Goal: Task Accomplishment & Management: Use online tool/utility

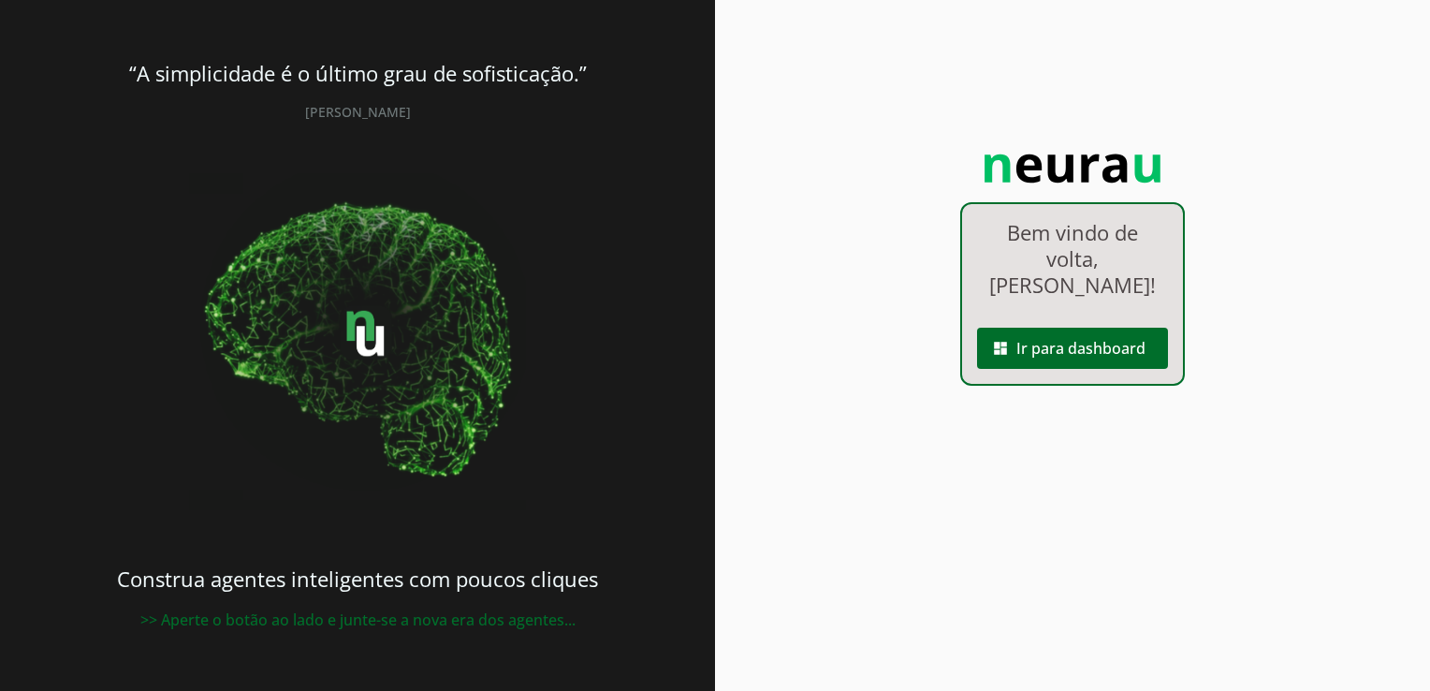
click at [328, 311] on img at bounding box center [357, 341] width 337 height 337
click at [1033, 326] on span at bounding box center [1072, 348] width 191 height 45
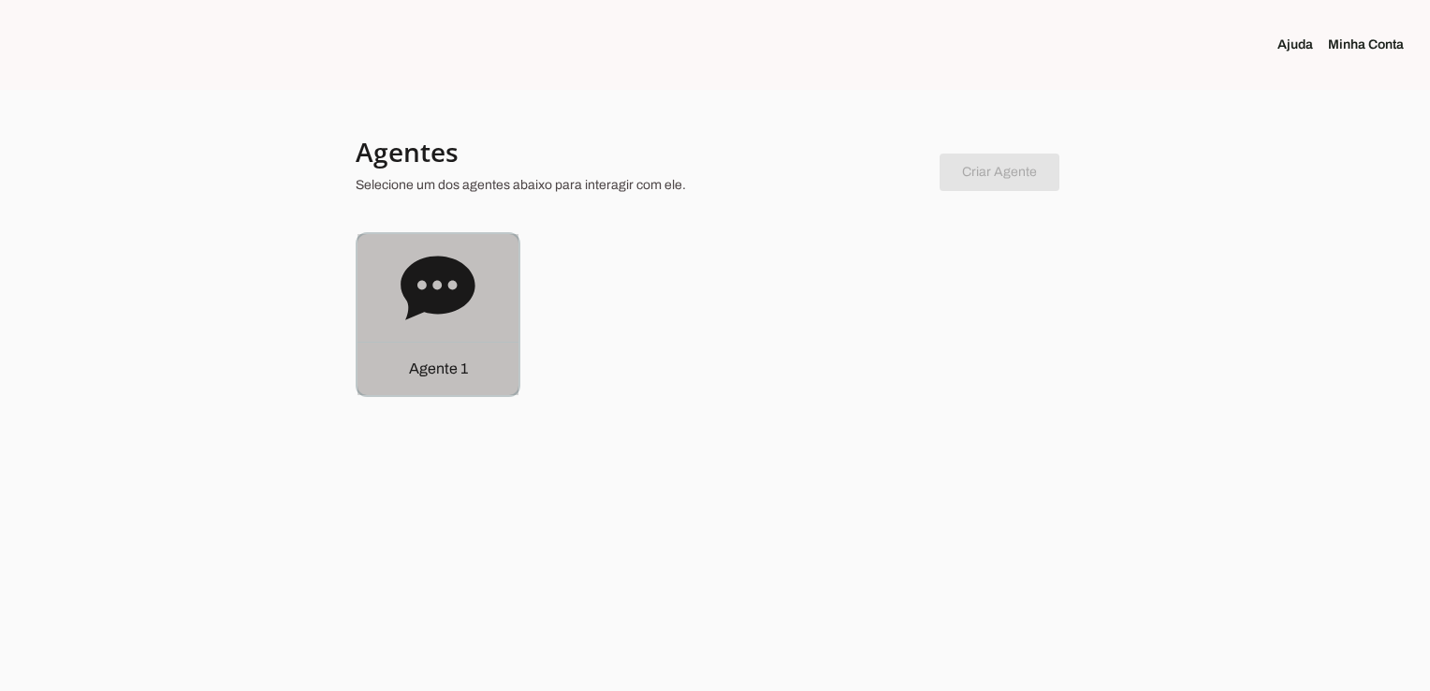
click at [442, 361] on p "Agente 1" at bounding box center [438, 369] width 59 height 22
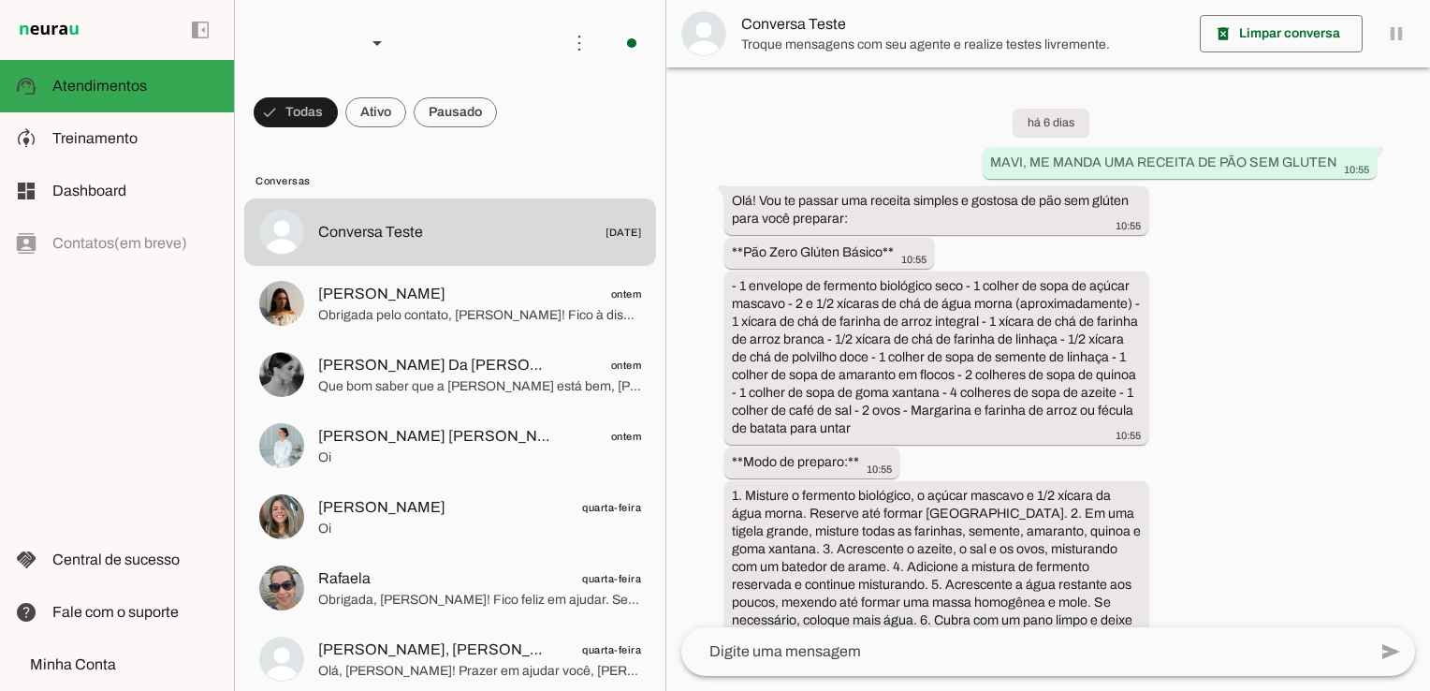
scroll to position [4516, 0]
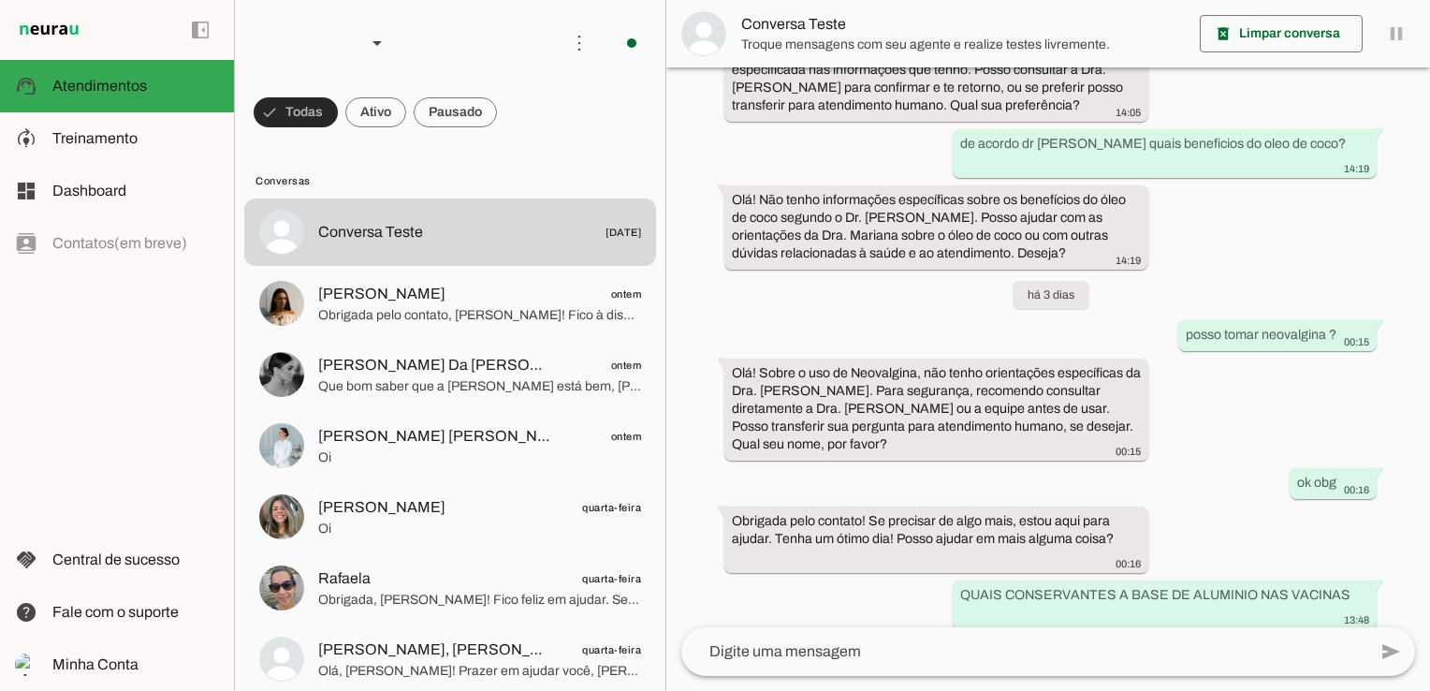
click at [307, 113] on span at bounding box center [296, 112] width 84 height 45
click at [290, 104] on span at bounding box center [287, 112] width 67 height 45
click at [575, 33] on span at bounding box center [579, 43] width 45 height 45
click at [0, 0] on slot "Ativar chats em massa" at bounding box center [0, 0] width 0 height 0
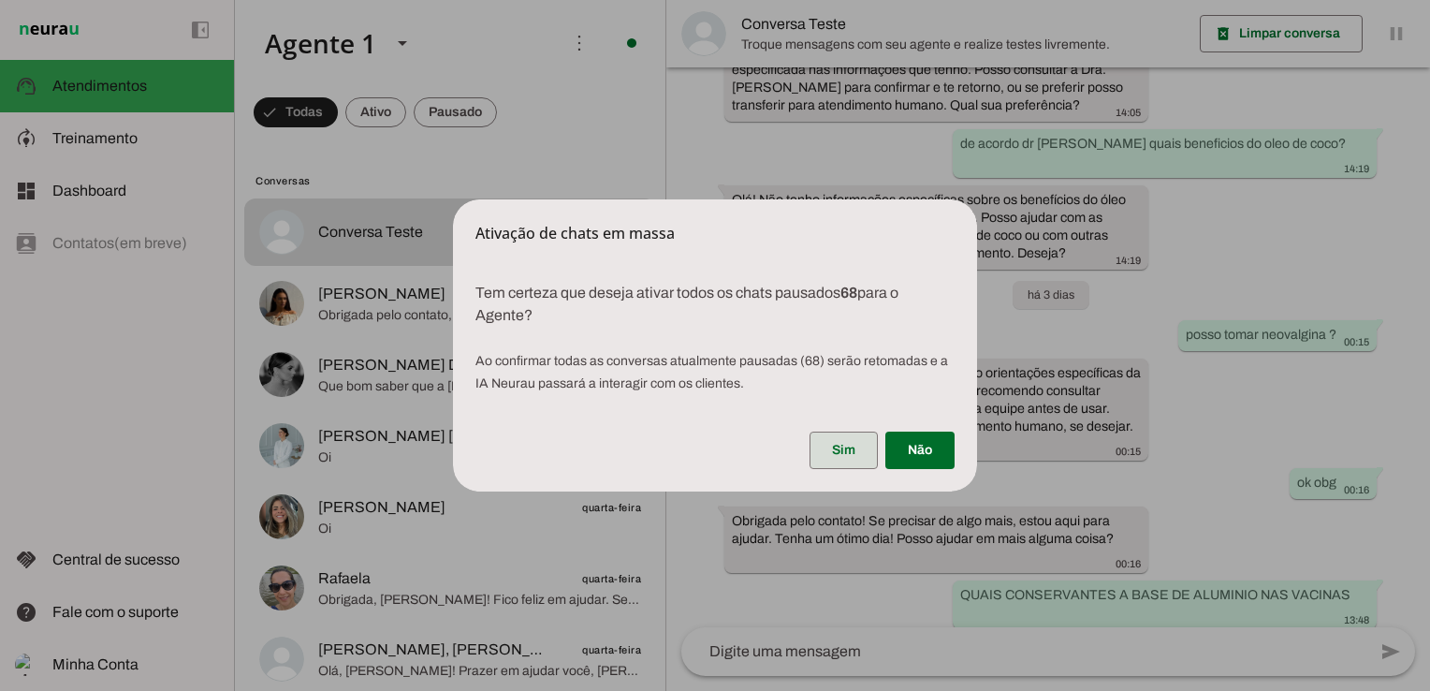
click at [856, 452] on span at bounding box center [844, 450] width 68 height 45
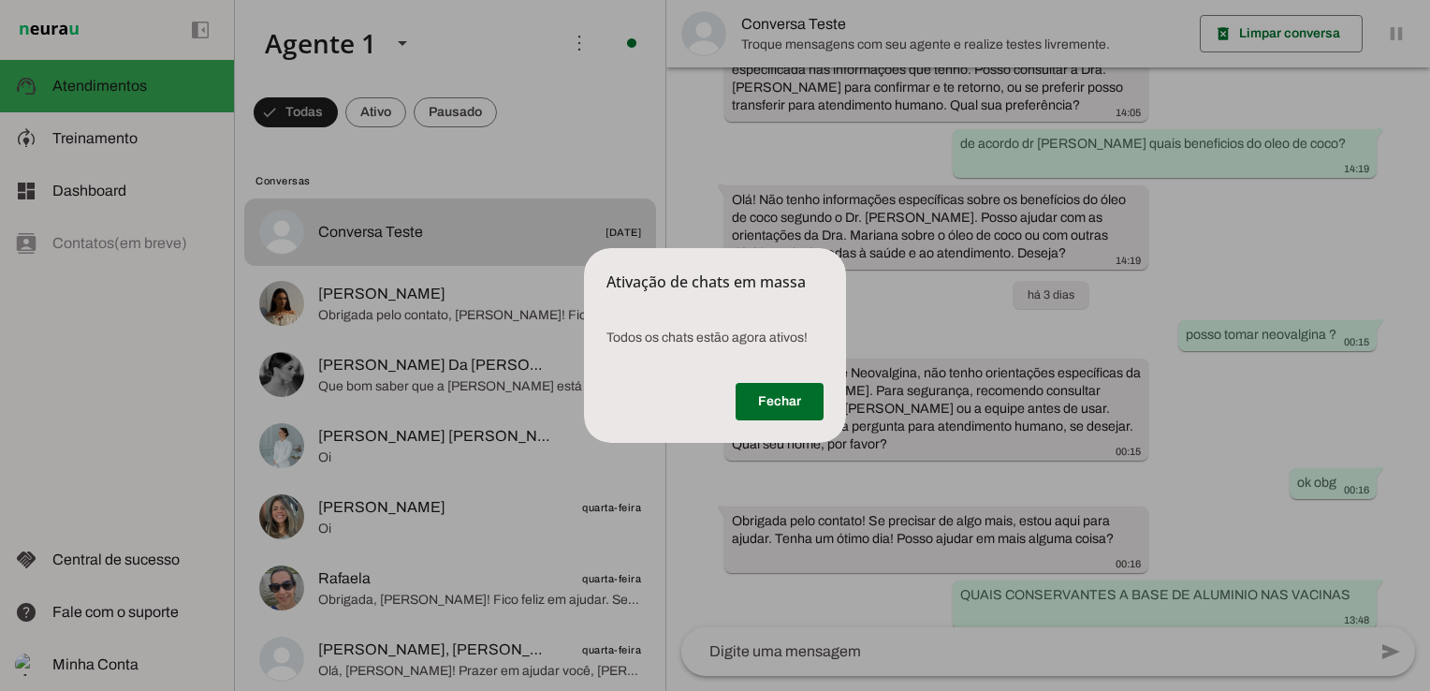
click at [584, 443] on dialog "Ativação de chats em massa Todos os chats estão agora ativos! [GEOGRAPHIC_DAT…" at bounding box center [715, 345] width 262 height 195
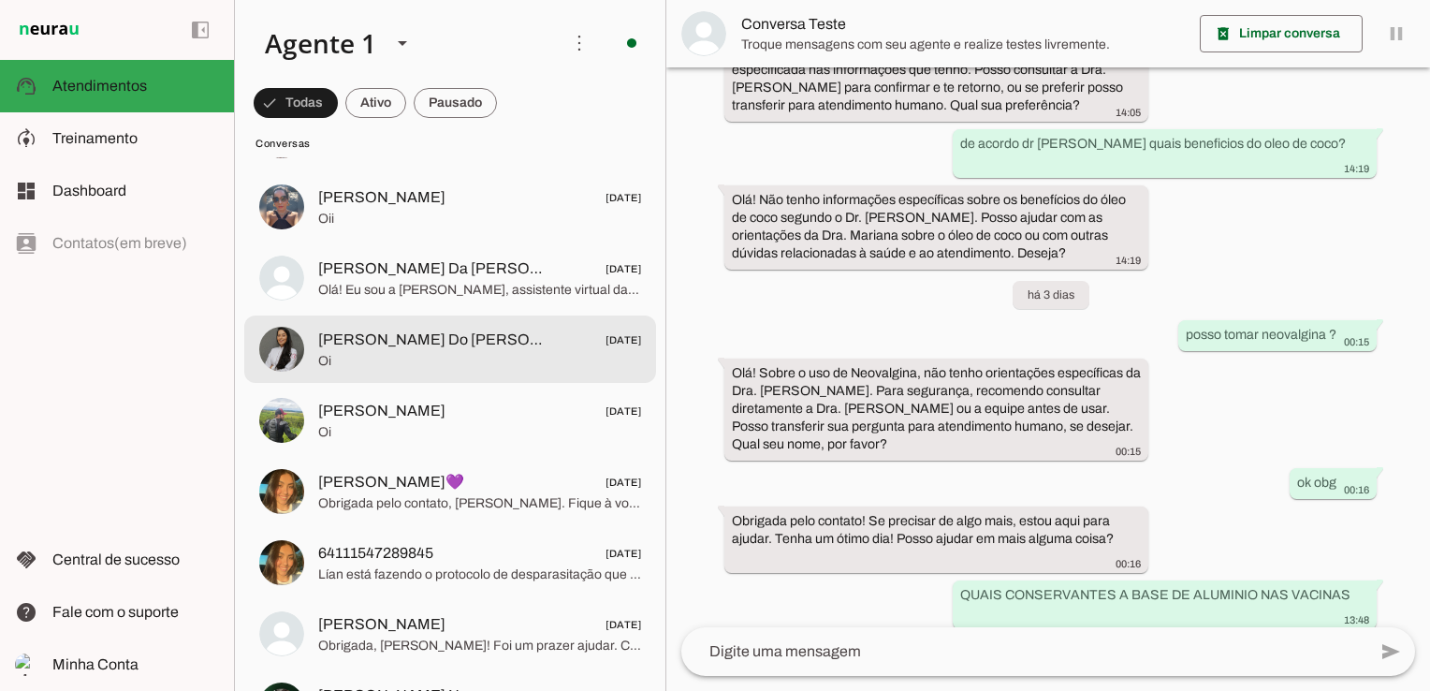
scroll to position [2059, 0]
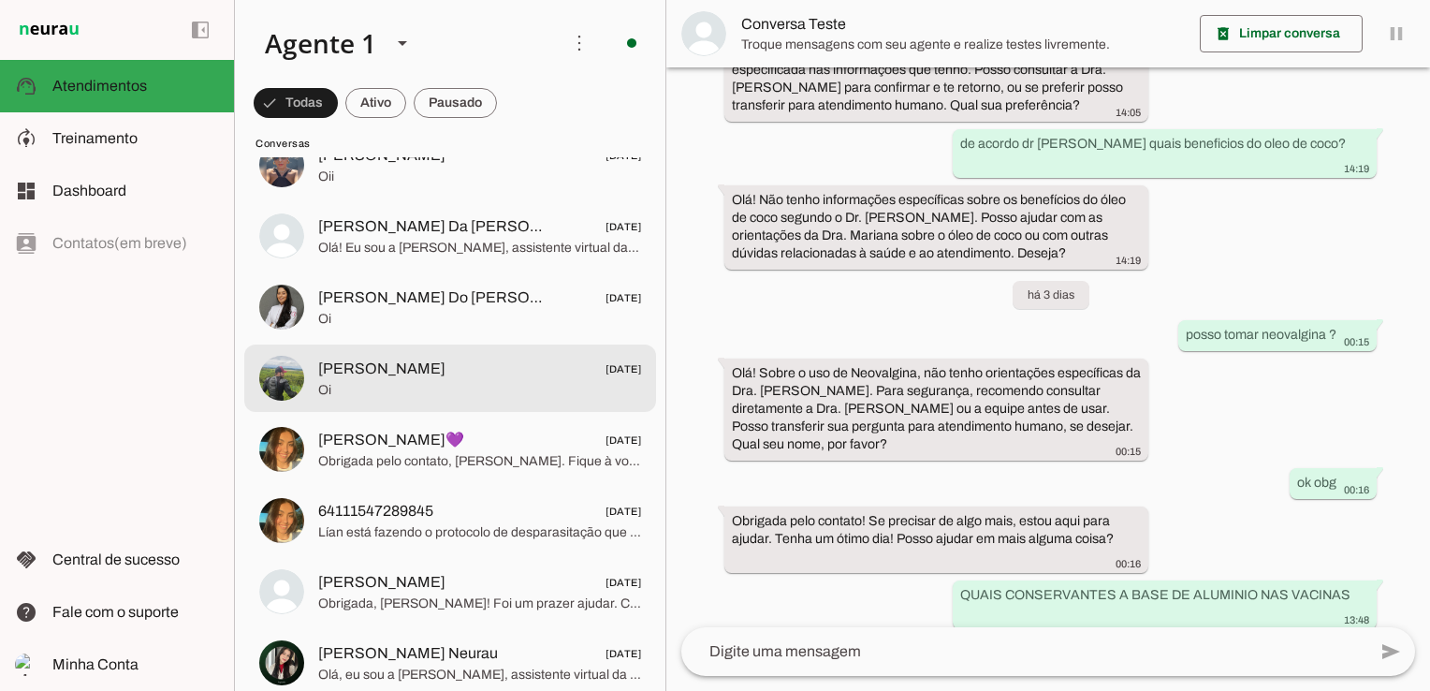
click at [468, 381] on span "Oi" at bounding box center [479, 390] width 323 height 19
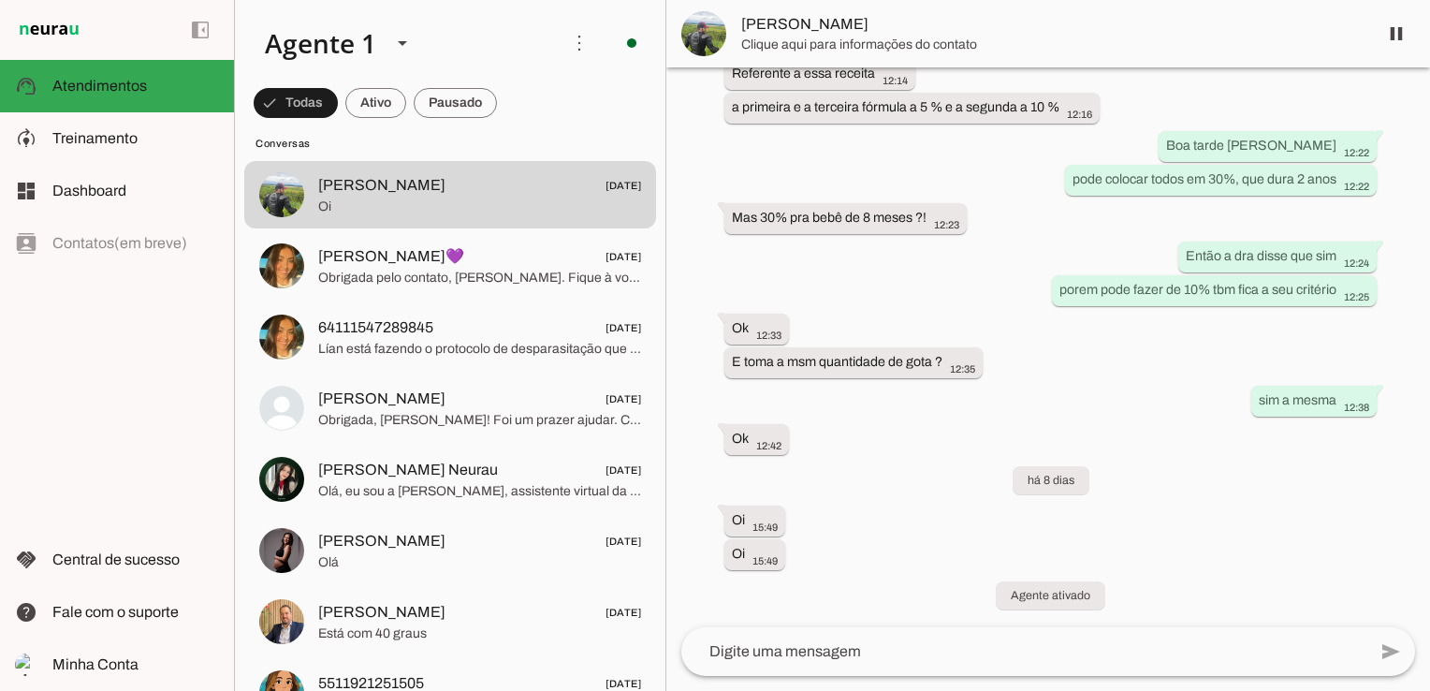
scroll to position [2621, 0]
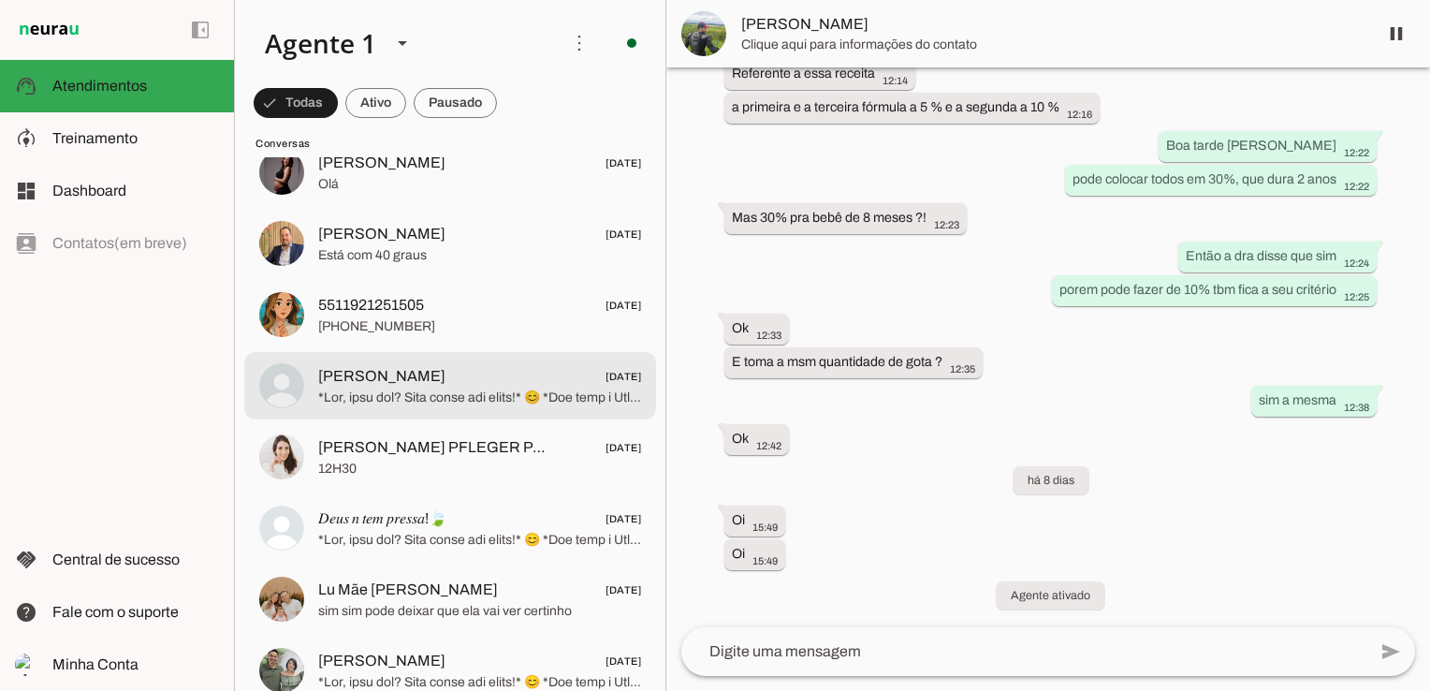
click at [472, 392] on span at bounding box center [479, 397] width 323 height 19
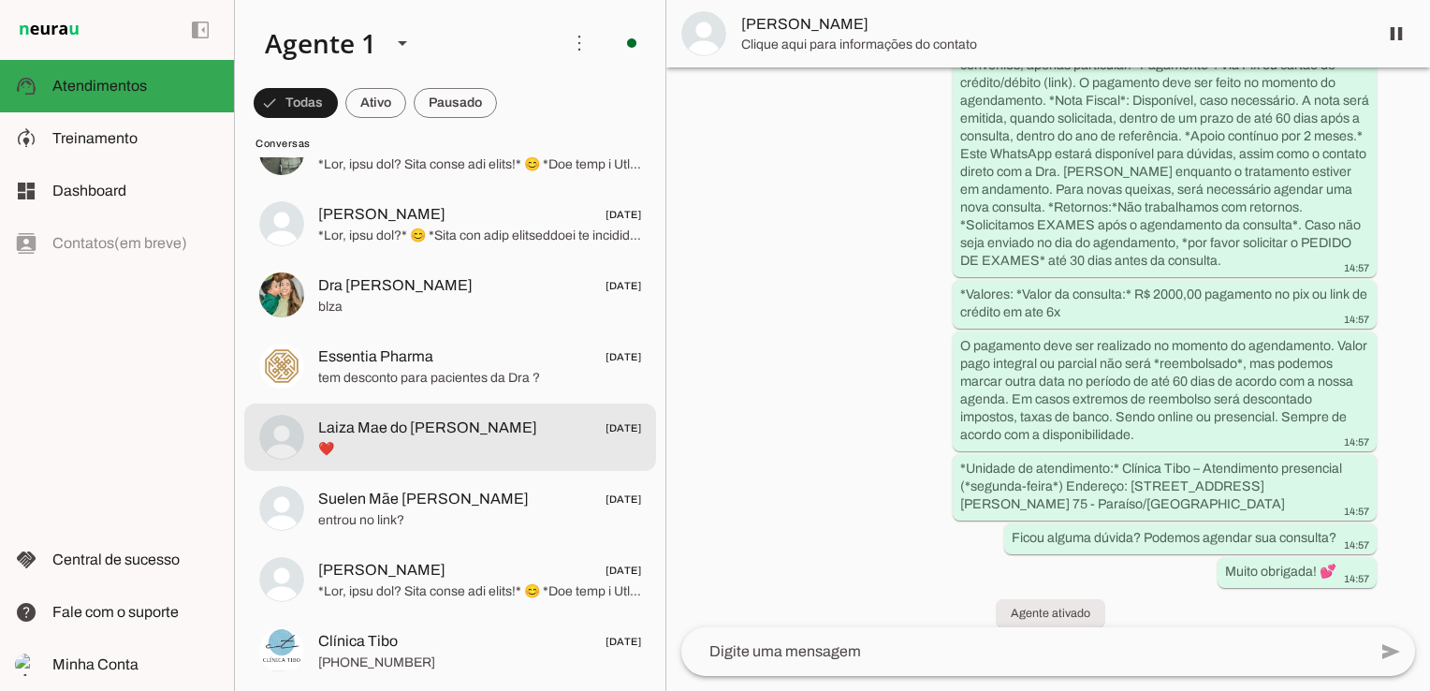
scroll to position [3182, 0]
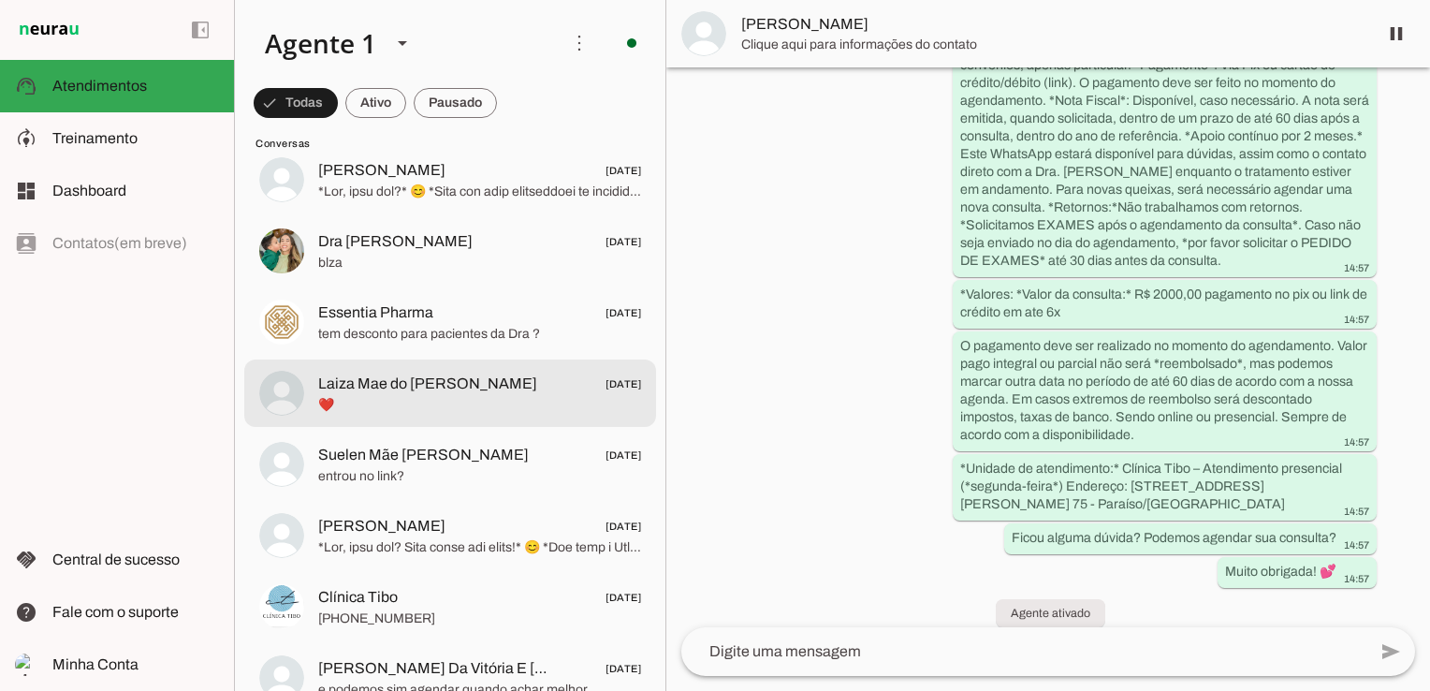
click at [472, 392] on span "Laiza Mae do [PERSON_NAME]" at bounding box center [427, 384] width 219 height 22
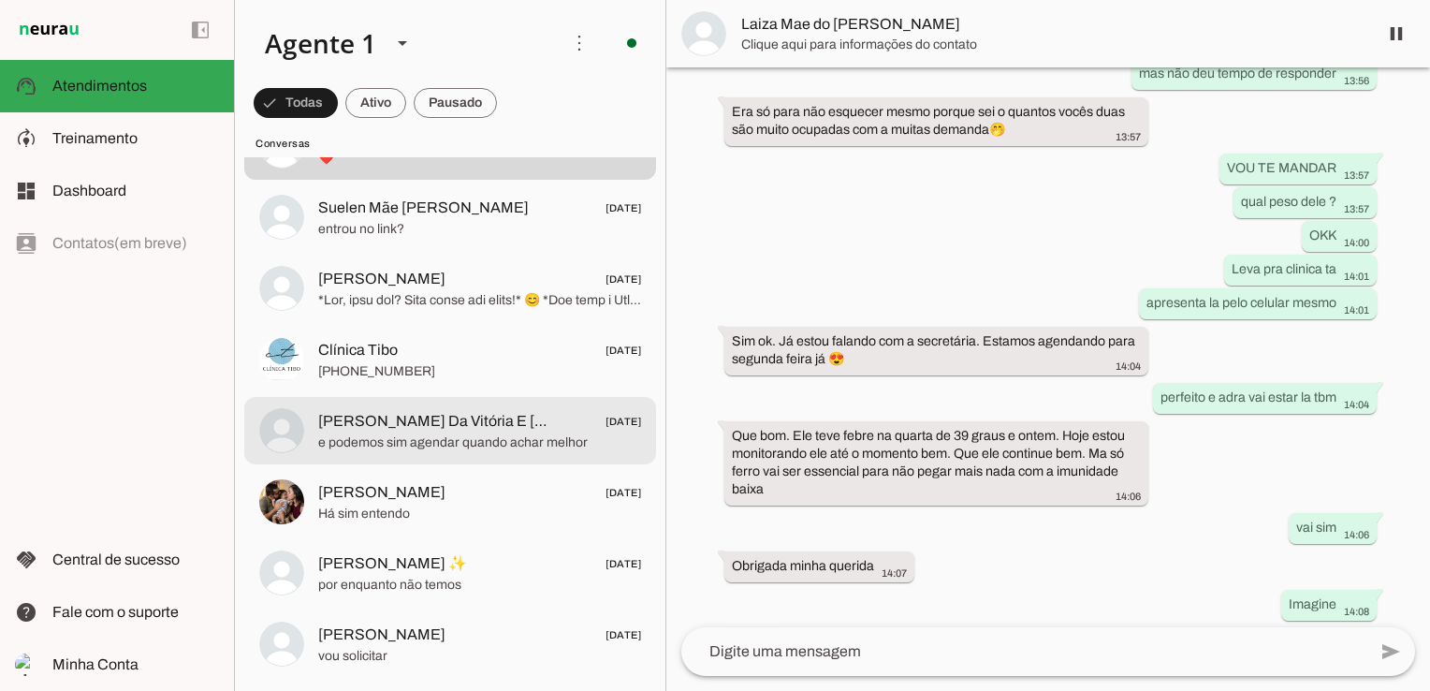
scroll to position [3557, 0]
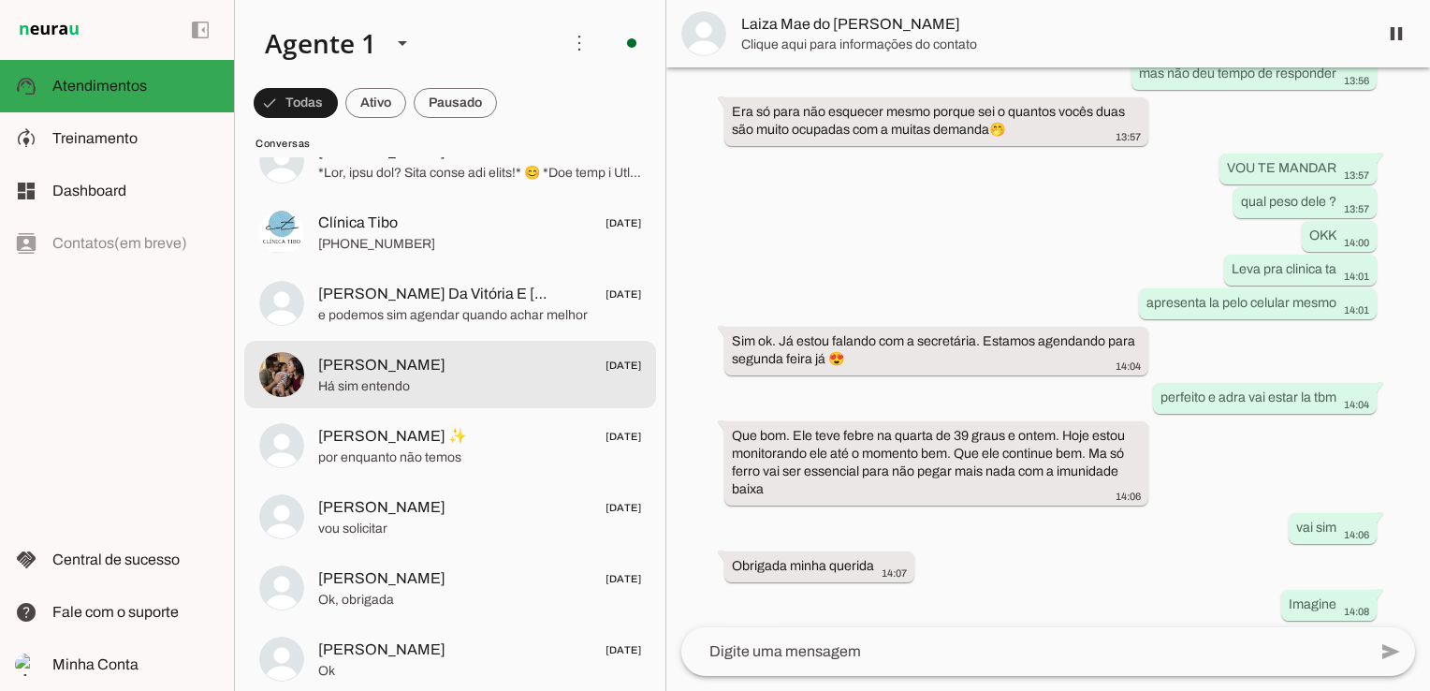
click at [472, 392] on span "Há sim entendo" at bounding box center [479, 386] width 323 height 19
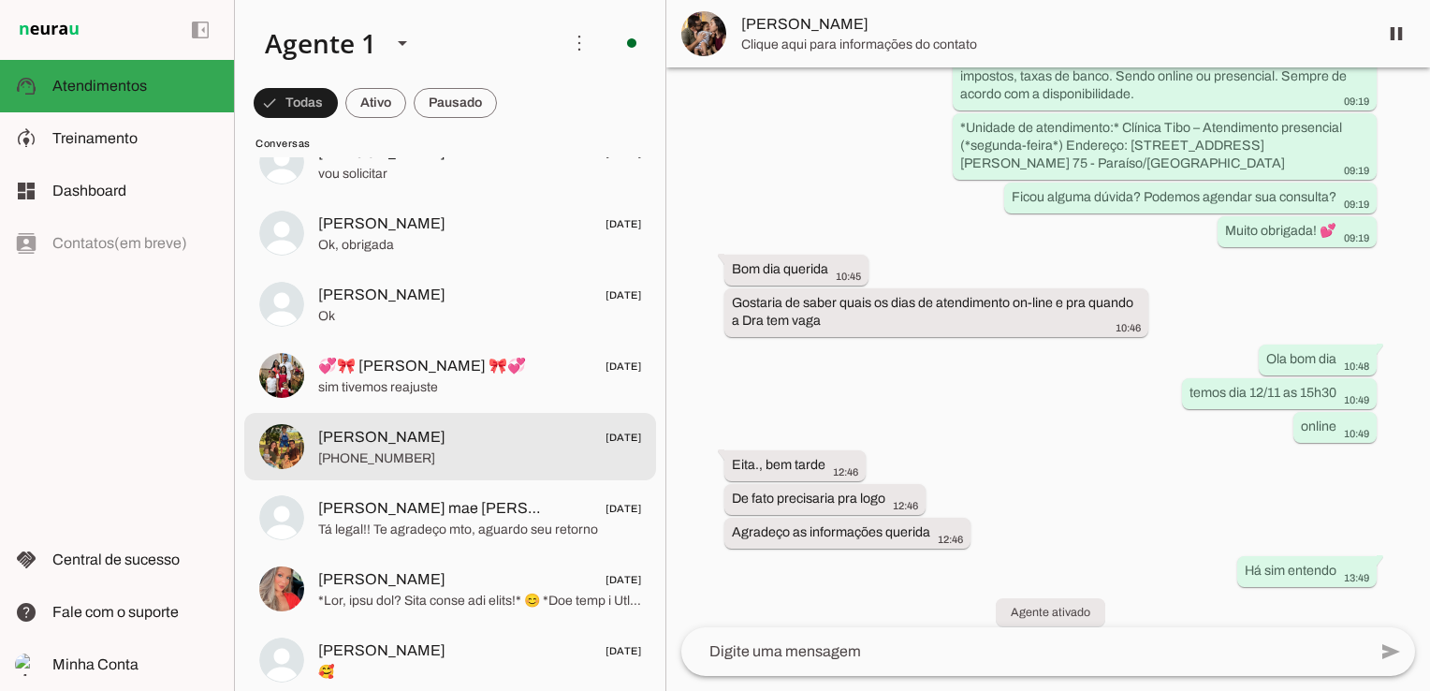
scroll to position [4025, 0]
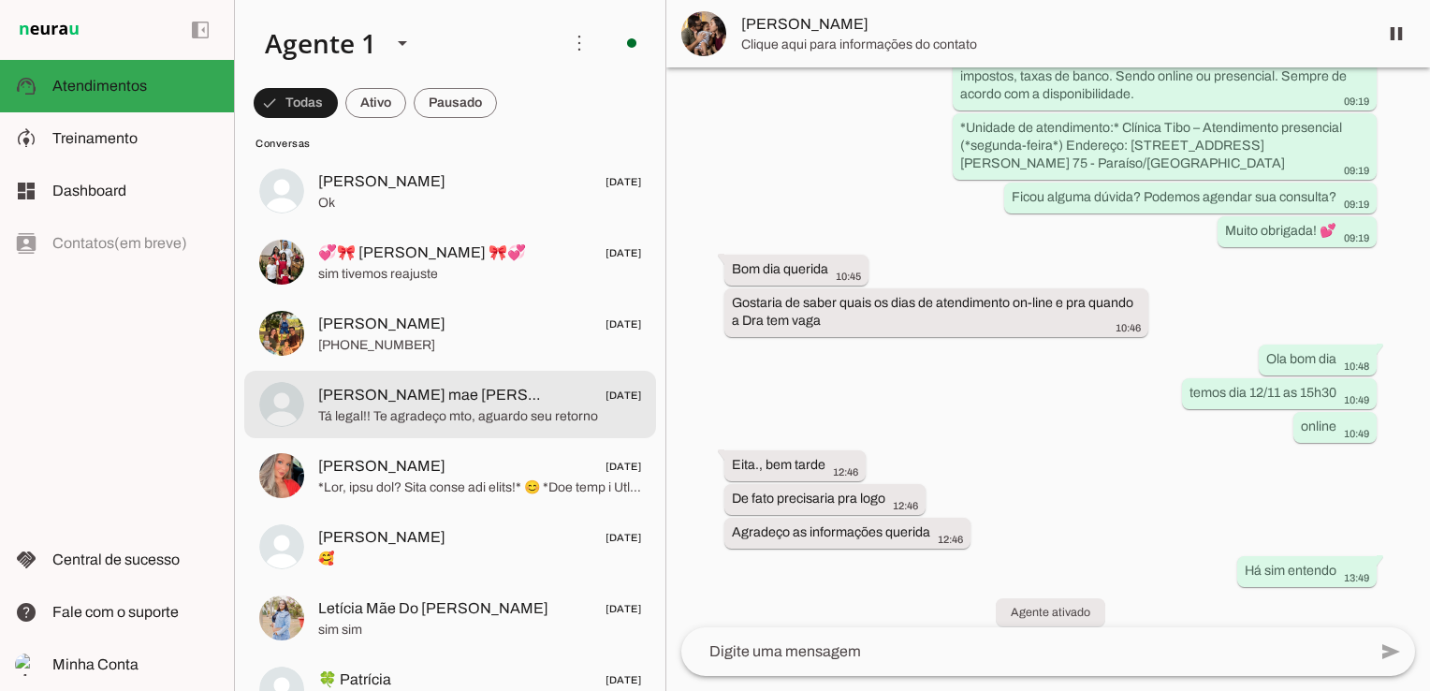
click at [472, 392] on span "[PERSON_NAME] mae [PERSON_NAME]" at bounding box center [434, 395] width 232 height 22
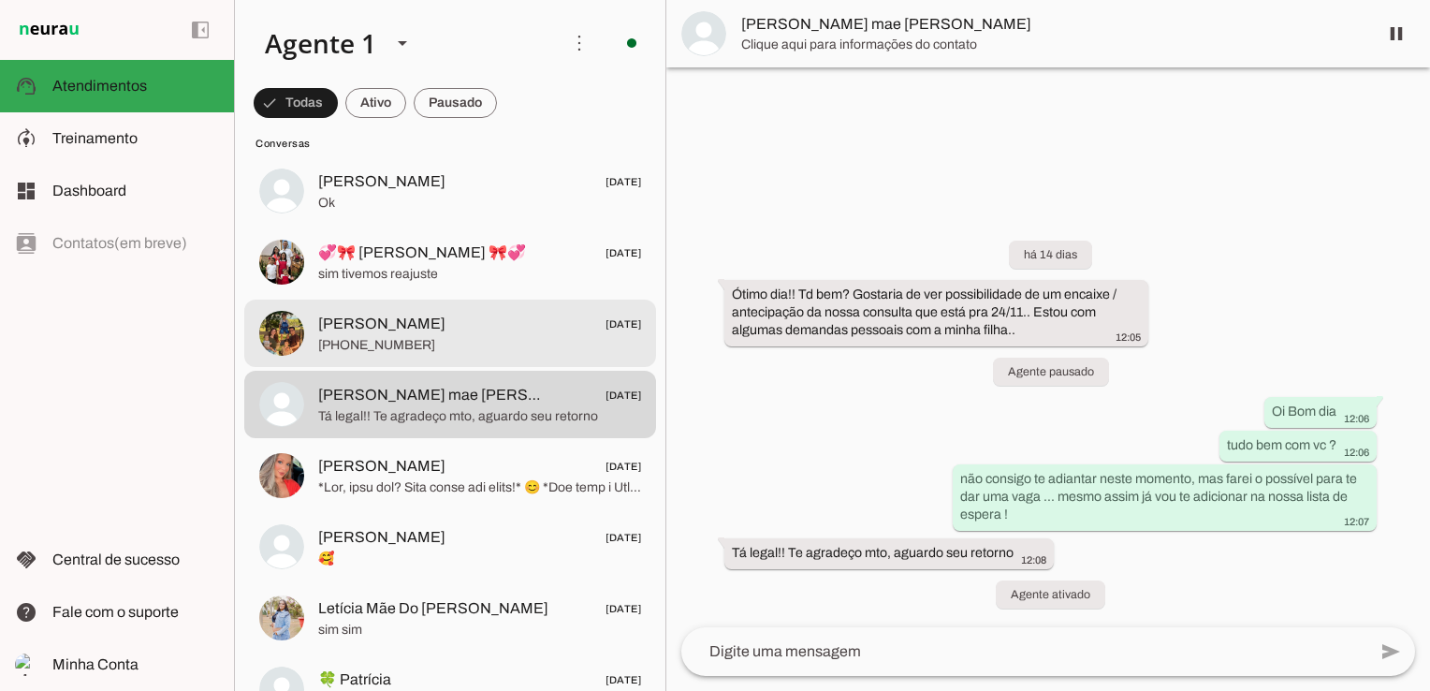
click at [442, 320] on span "[PERSON_NAME] [DATE]" at bounding box center [479, 324] width 323 height 23
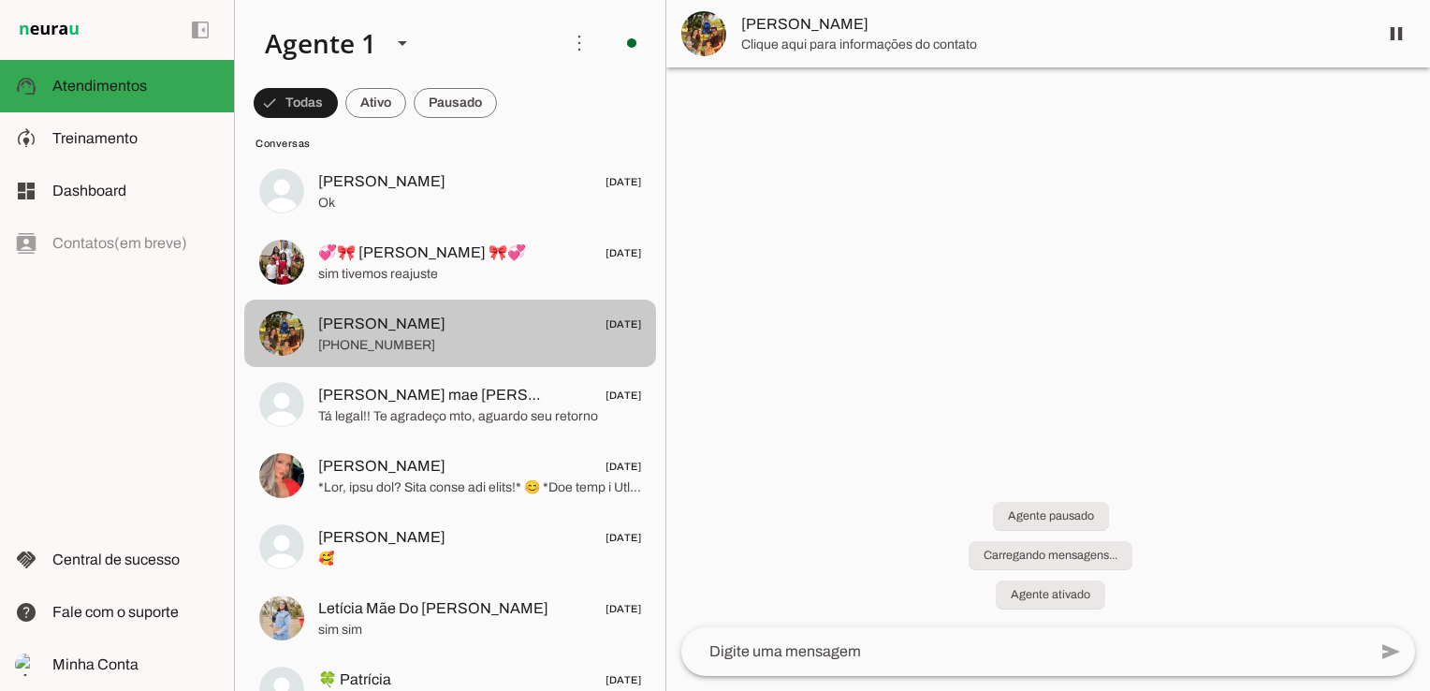
scroll to position [1393, 0]
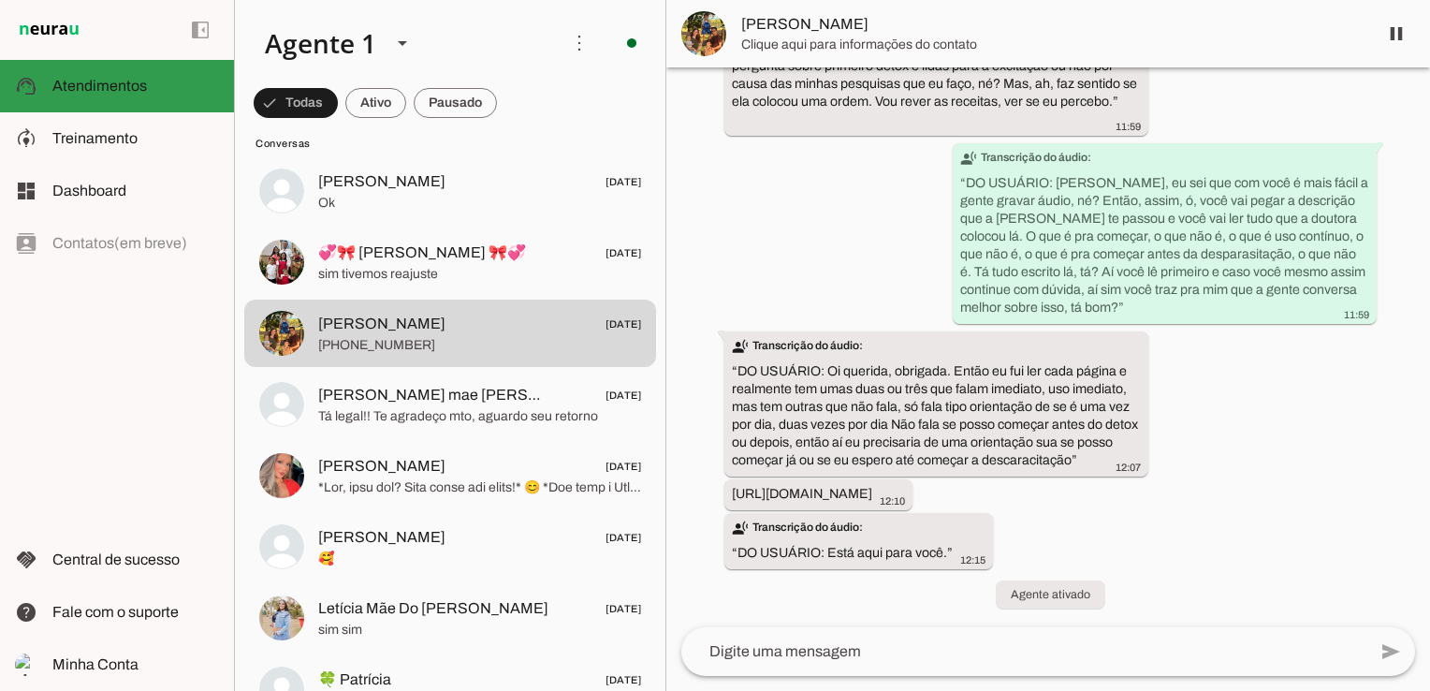
click at [157, 87] on slot at bounding box center [135, 86] width 167 height 22
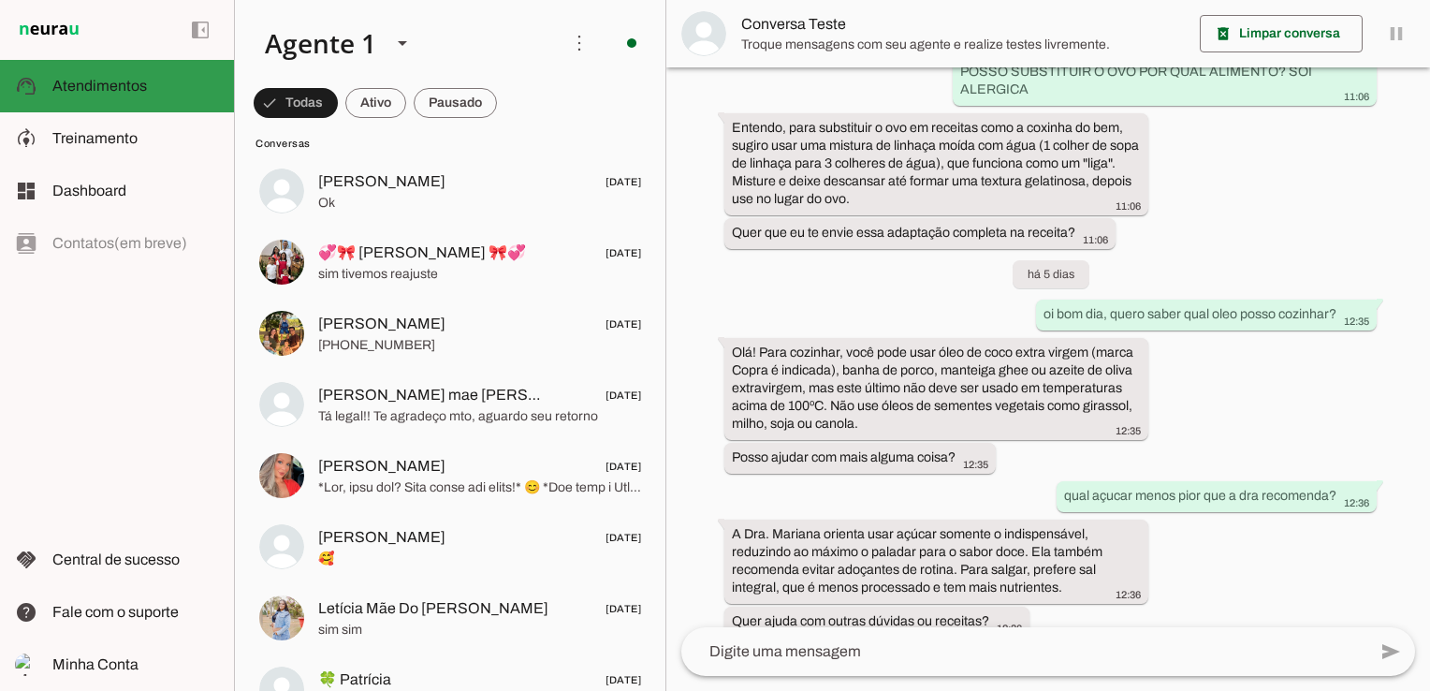
scroll to position [4516, 0]
